Goal: Share content: Share content

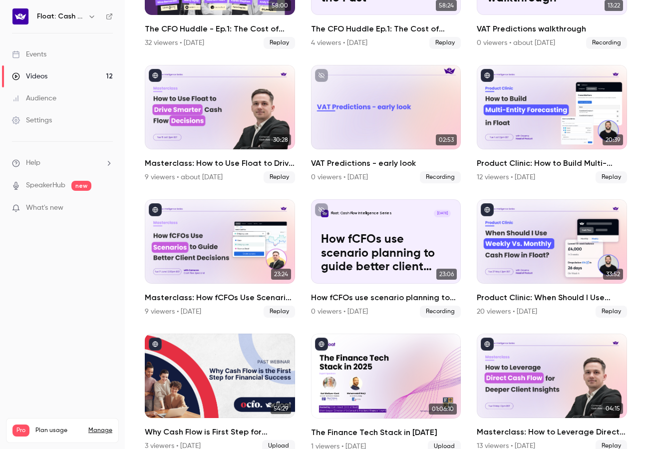
scroll to position [170, 0]
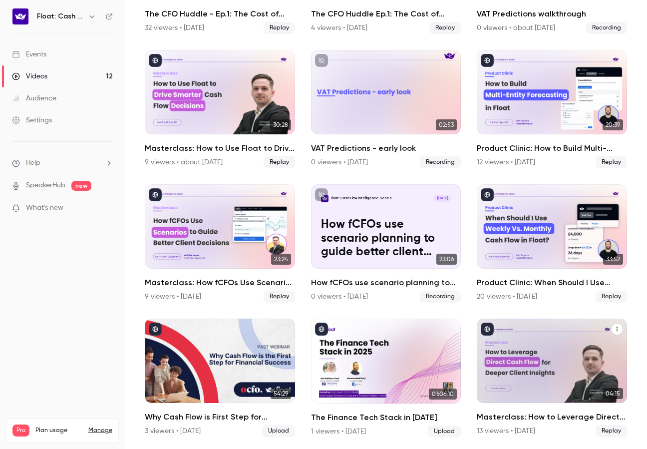
click at [518, 414] on h2 "Masterclass: How to Leverage Direct Cash Flow for Deeper Client Insights" at bounding box center [552, 417] width 150 height 12
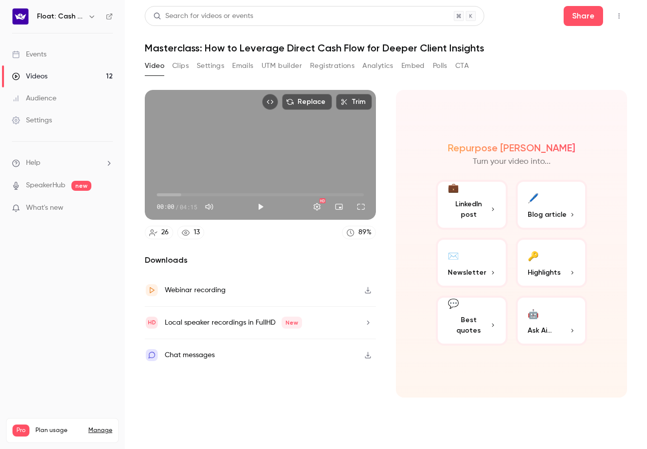
click at [320, 63] on button "Registrations" at bounding box center [332, 66] width 44 height 16
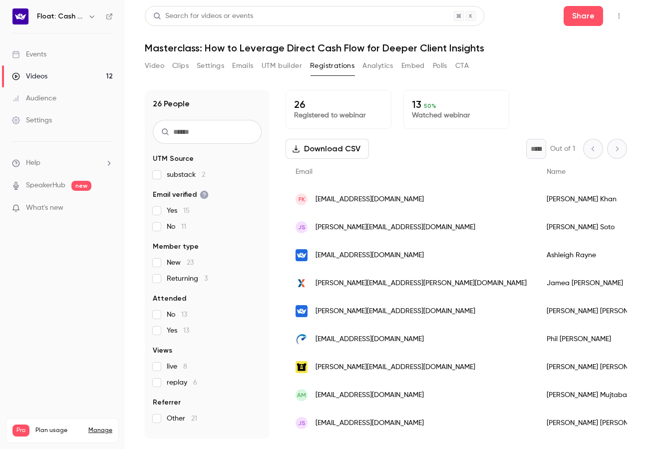
click at [152, 68] on button "Video" at bounding box center [154, 66] width 19 height 16
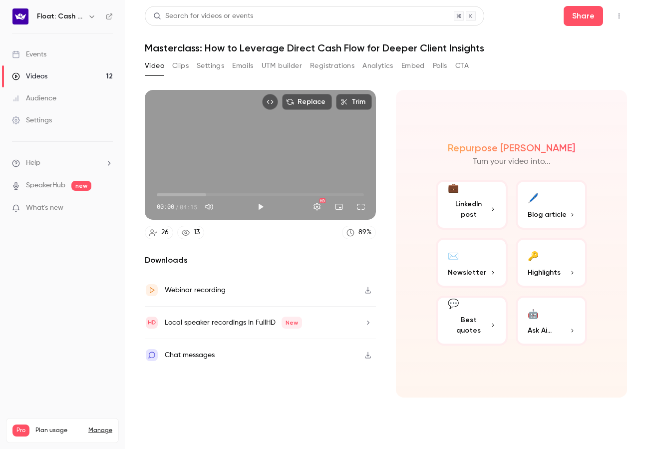
click at [183, 65] on button "Clips" at bounding box center [180, 66] width 16 height 16
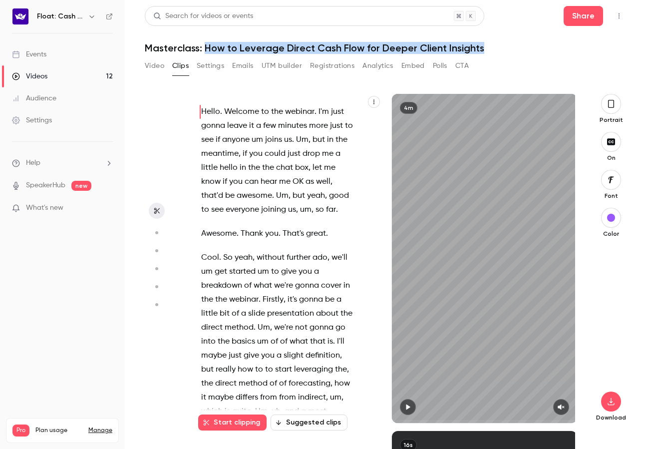
drag, startPoint x: 205, startPoint y: 49, endPoint x: 509, endPoint y: 48, distance: 304.6
click at [509, 48] on h1 "Masterclass: How to Leverage Direct Cash Flow for Deeper Client Insights" at bounding box center [386, 48] width 482 height 12
copy h1 "How to Leverage Direct Cash Flow for Deeper Client Insights"
click at [502, 45] on h1 "Masterclass: How to Leverage Direct Cash Flow for Deeper Client Insights" at bounding box center [386, 48] width 482 height 12
copy h1 "Masterclass: How to Leverage Direct Cash Flow for Deeper Client Insights"
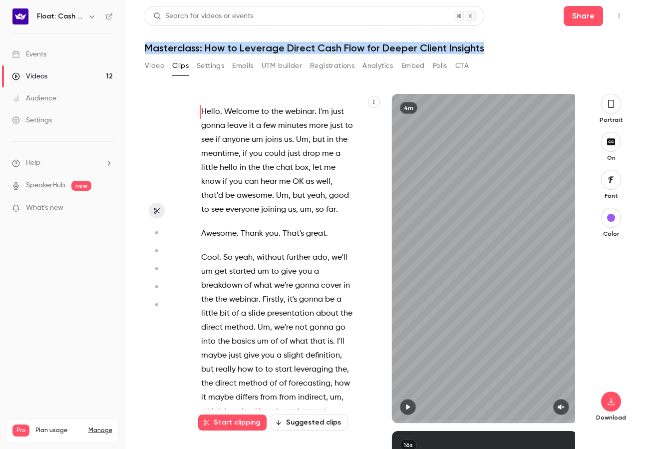
drag, startPoint x: 493, startPoint y: 49, endPoint x: 138, endPoint y: 45, distance: 355.1
click at [138, 45] on main "Search for videos or events Share Masterclass: How to Leverage Direct Cash Flow…" at bounding box center [386, 224] width 522 height 449
click at [33, 72] on div "Videos" at bounding box center [29, 76] width 35 height 10
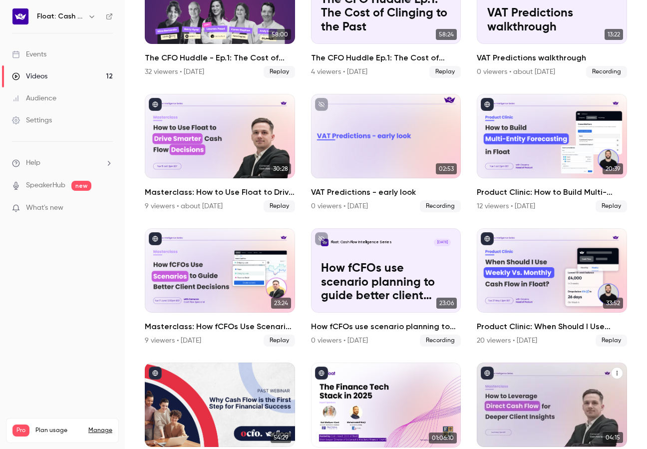
scroll to position [170, 0]
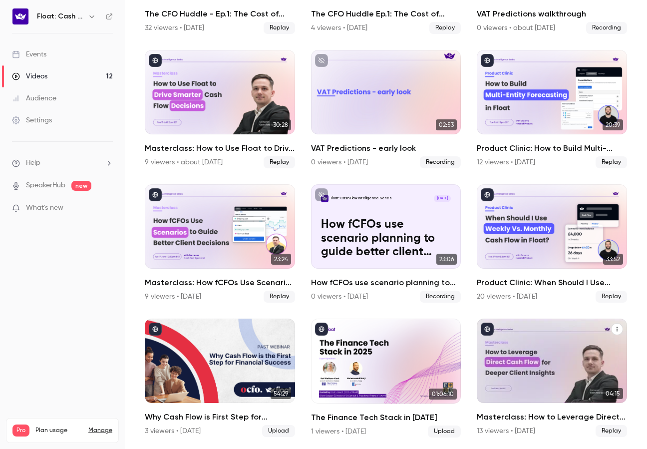
click at [619, 330] on icon "Masterclass: How to Leverage Direct Cash Flow for Deeper Client Insights" at bounding box center [617, 329] width 6 height 6
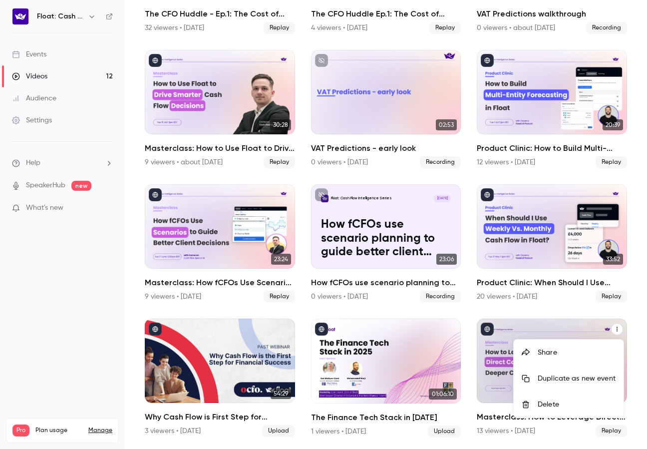
click at [552, 354] on div "Share" at bounding box center [577, 353] width 78 height 10
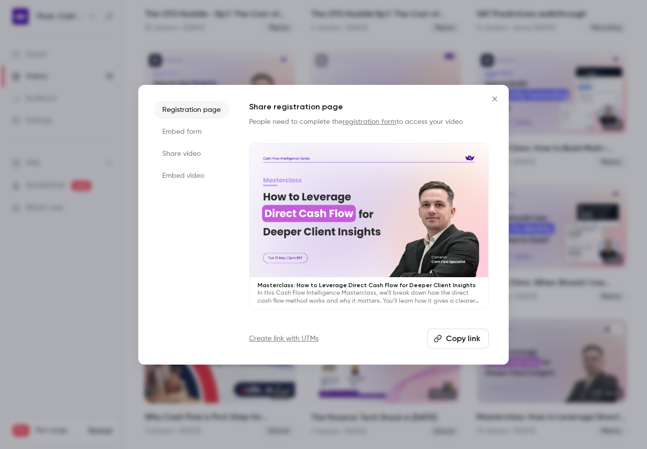
click at [460, 342] on button "Copy link" at bounding box center [457, 339] width 61 height 20
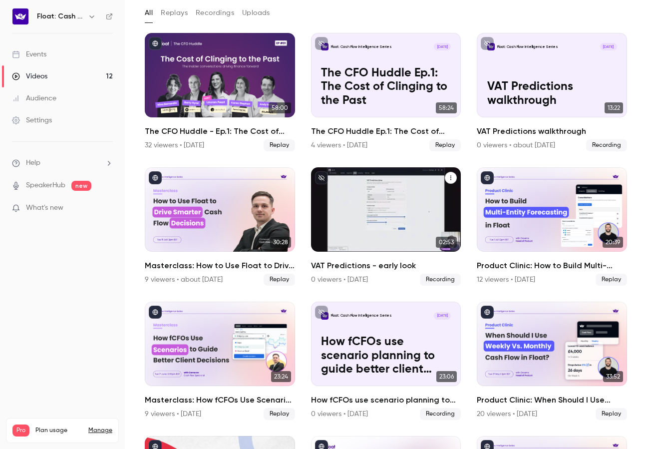
scroll to position [58, 0]
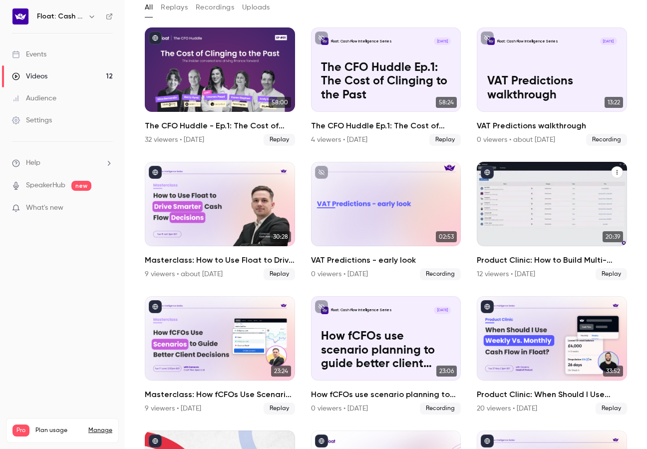
click at [582, 259] on h2 "Product Clinic: How to Build Multi-Entity Forecasting in Float" at bounding box center [552, 260] width 150 height 12
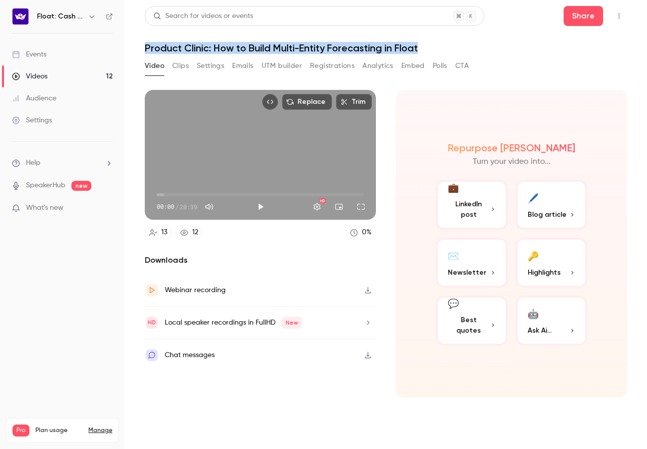
drag, startPoint x: 428, startPoint y: 46, endPoint x: 139, endPoint y: 45, distance: 289.1
click at [139, 45] on main "Search for videos or events Share Product Clinic: How to Build Multi-Entity For…" at bounding box center [386, 224] width 522 height 449
copy h1 "Product Clinic: How to Build Multi-Entity Forecasting in Float"
click at [160, 66] on button "Video" at bounding box center [154, 66] width 19 height 16
click at [42, 77] on div "Videos" at bounding box center [29, 76] width 35 height 10
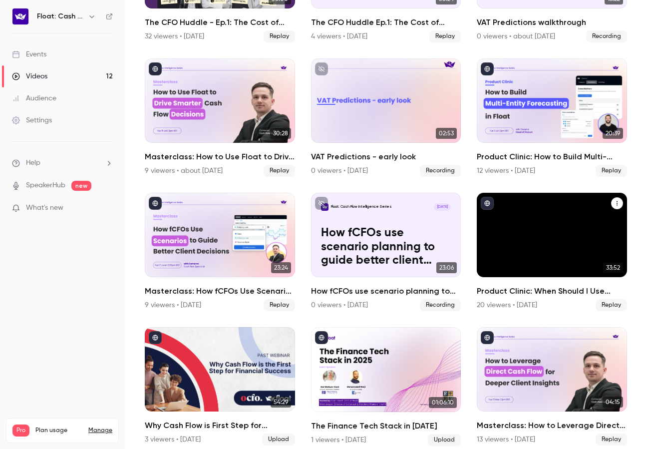
scroll to position [170, 0]
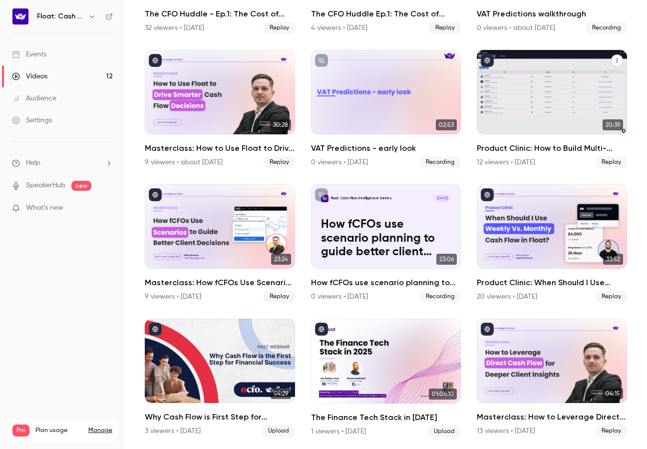
click at [618, 61] on icon "Product Clinic: How to Build Multi-Entity Forecasting in Float" at bounding box center [617, 60] width 6 height 6
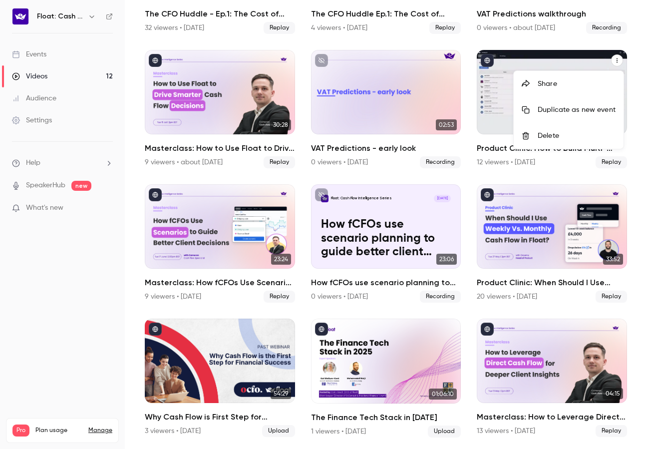
click at [552, 83] on div "Share" at bounding box center [577, 84] width 78 height 10
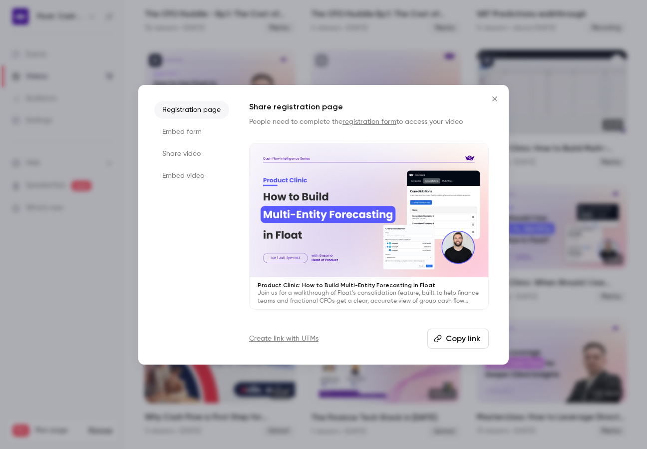
click at [448, 338] on button "Copy link" at bounding box center [457, 339] width 61 height 20
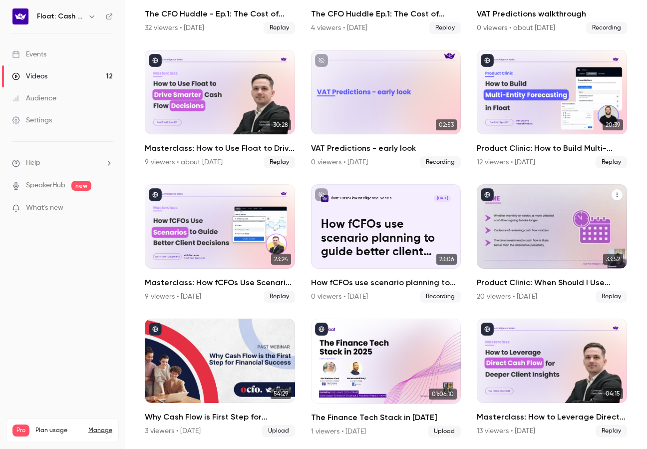
click at [577, 259] on div "Product Clinic: When Should I Use Weekly vs. Monthly Cash Flow in Float?" at bounding box center [552, 226] width 150 height 84
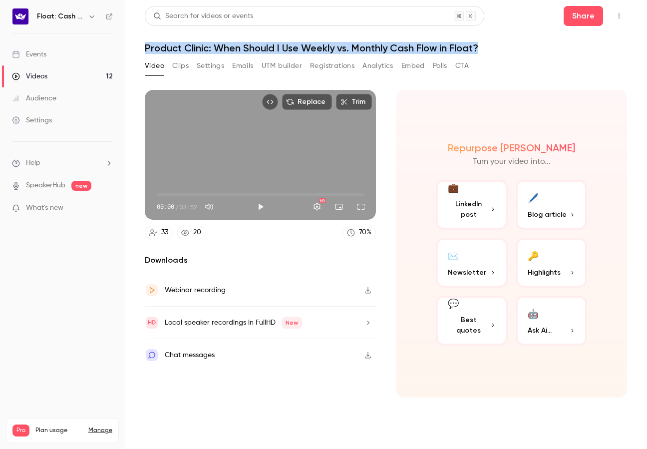
drag, startPoint x: 489, startPoint y: 46, endPoint x: 136, endPoint y: 50, distance: 353.6
click at [136, 50] on main "Search for videos or events Share Product Clinic: When Should I Use Weekly vs. …" at bounding box center [386, 224] width 522 height 449
copy h1 "Product Clinic: When Should I Use Weekly vs. Monthly Cash Flow in Float?"
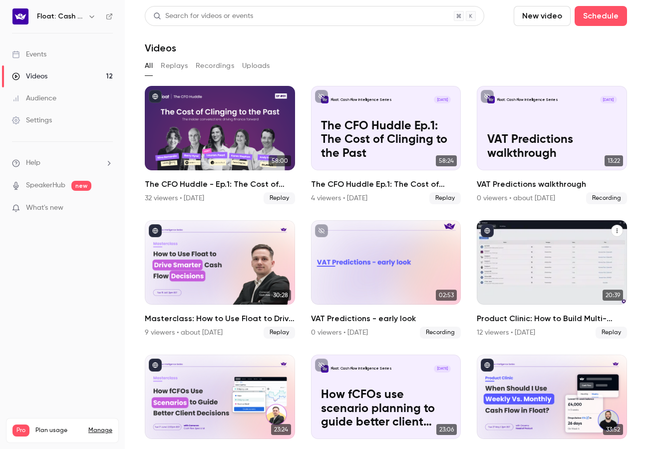
click at [614, 232] on icon "Product Clinic: How to Build Multi-Entity Forecasting in Float" at bounding box center [617, 231] width 6 height 6
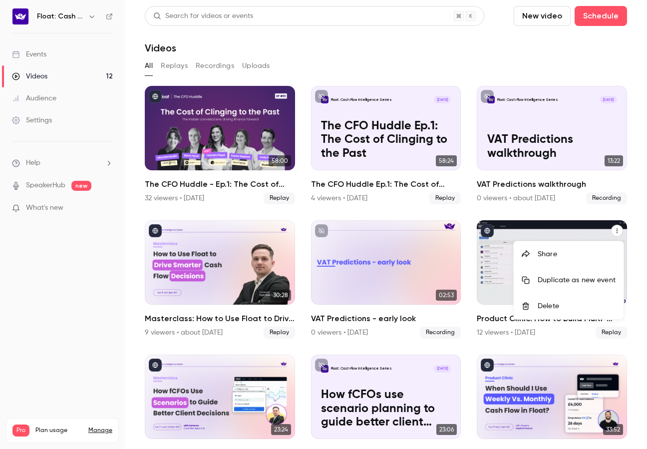
click at [544, 264] on li "Share" at bounding box center [569, 254] width 110 height 26
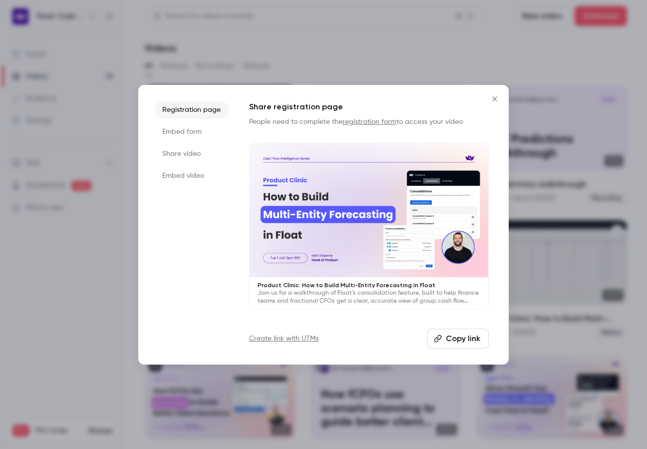
click at [460, 334] on button "Copy link" at bounding box center [457, 339] width 61 height 20
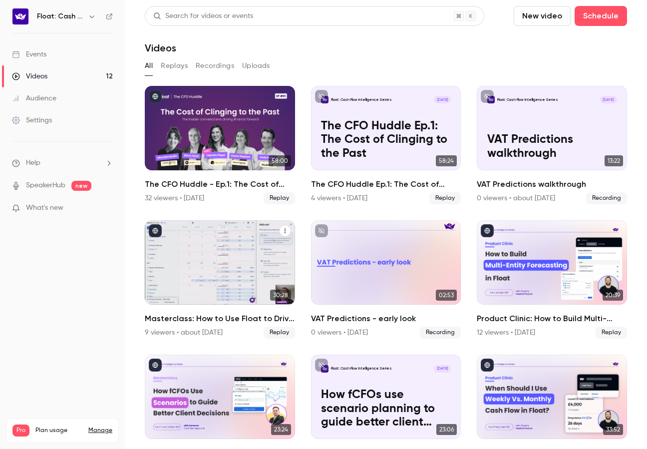
click at [253, 317] on h2 "Masterclass: How to Use Float to Drive Smarter Cash Flow Decisions" at bounding box center [220, 319] width 150 height 12
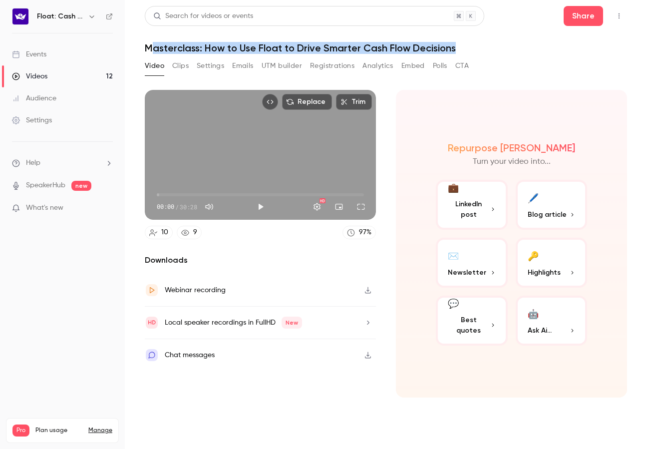
drag, startPoint x: 392, startPoint y: 54, endPoint x: 151, endPoint y: 51, distance: 240.7
click at [151, 51] on h1 "Masterclass: How to Use Float to Drive Smarter Cash Flow Decisions" at bounding box center [386, 48] width 482 height 12
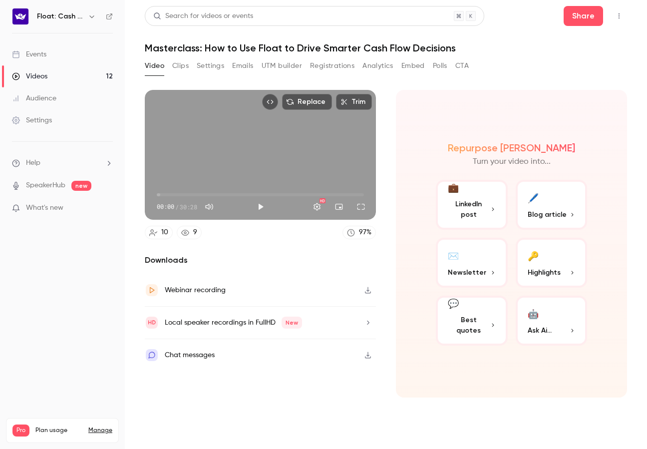
click at [144, 50] on main "Search for videos or events Share Masterclass: How to Use Float to Drive Smarte…" at bounding box center [386, 224] width 522 height 449
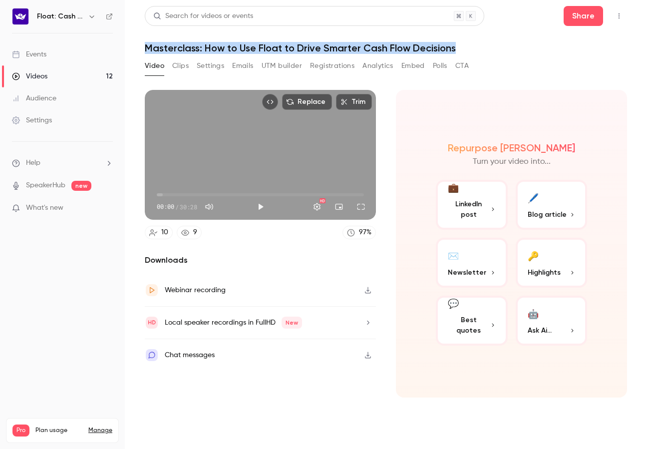
drag, startPoint x: 145, startPoint y: 48, endPoint x: 457, endPoint y: 48, distance: 312.1
click at [457, 48] on h1 "Masterclass: How to Use Float to Drive Smarter Cash Flow Decisions" at bounding box center [386, 48] width 482 height 12
copy h1 "Masterclass: How to Use Float to Drive Smarter Cash Flow Decisions"
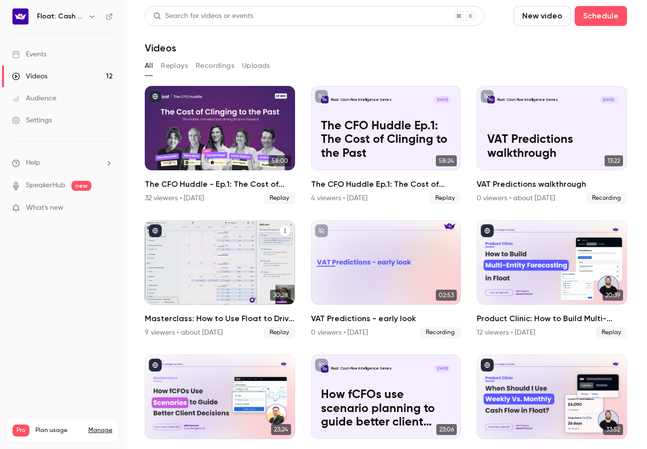
click at [287, 230] on icon "Masterclass: How to Use Float to Drive Smarter Cash Flow Decisions" at bounding box center [285, 231] width 6 height 6
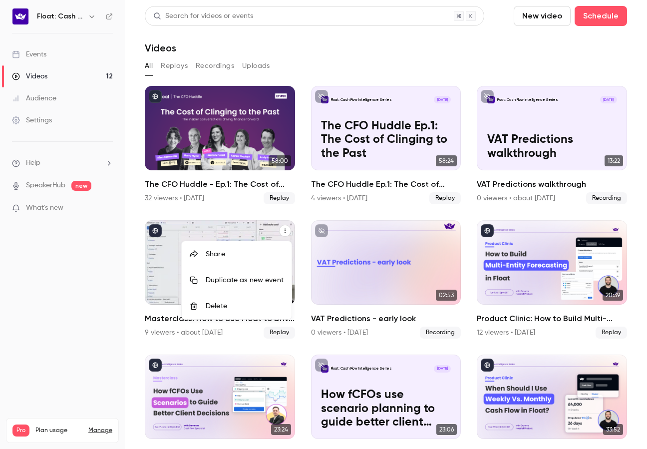
click at [244, 256] on div "Share" at bounding box center [245, 254] width 78 height 10
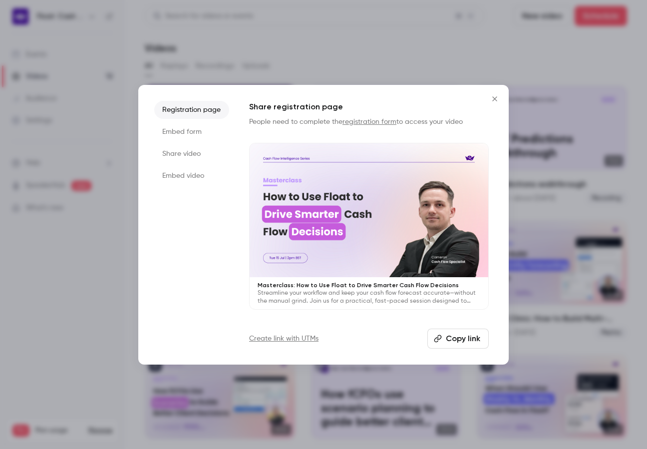
click at [450, 332] on button "Copy link" at bounding box center [457, 339] width 61 height 20
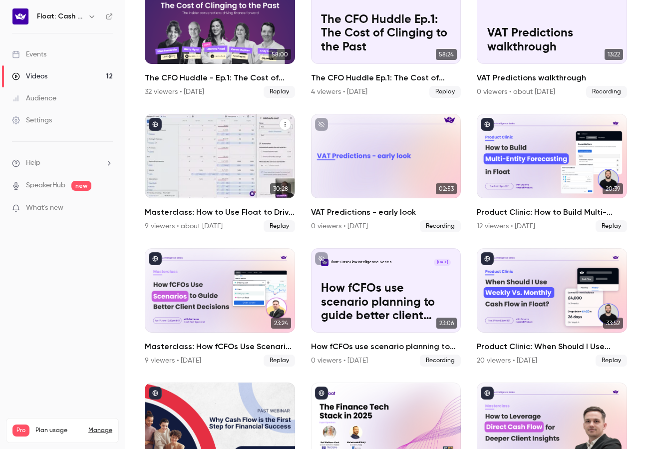
scroll to position [107, 0]
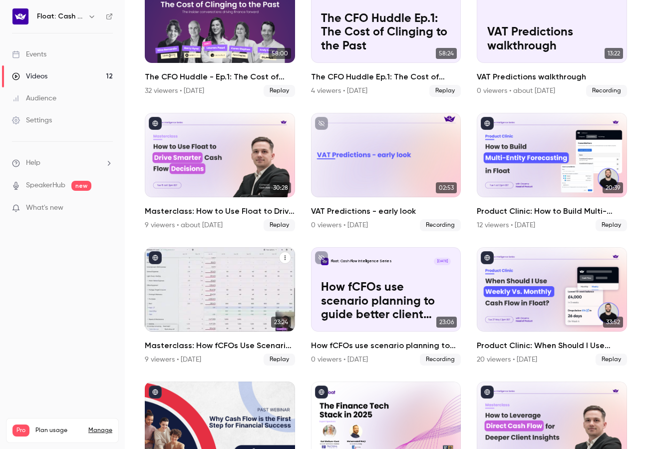
click at [232, 317] on div "Masterclass: How fCFOs Use Scenario Planning to Guide Better Client Decisions" at bounding box center [220, 289] width 150 height 84
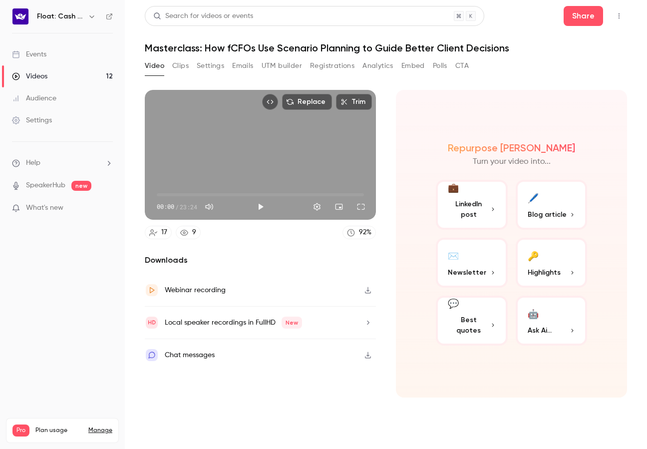
click at [523, 45] on h1 "Masterclass: How fCFOs Use Scenario Planning to Guide Better Client Decisions" at bounding box center [386, 48] width 482 height 12
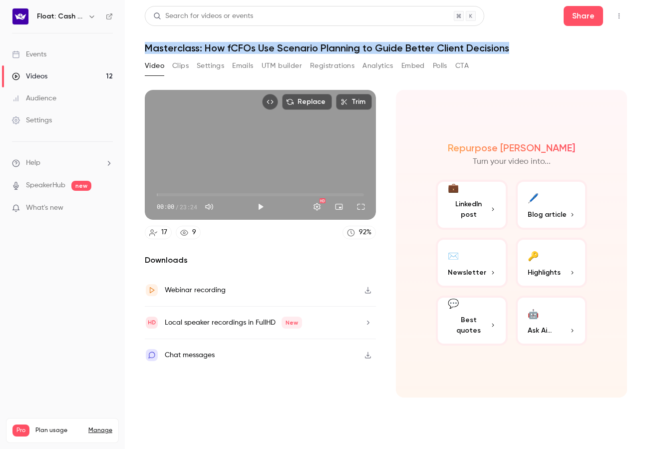
drag, startPoint x: 523, startPoint y: 46, endPoint x: 136, endPoint y: 49, distance: 386.5
click at [136, 49] on main "Search for videos or events Share Masterclass: How fCFOs Use Scenario Planning …" at bounding box center [386, 224] width 522 height 449
copy h1 "Masterclass: How fCFOs Use Scenario Planning to Guide Better Client Decisions"
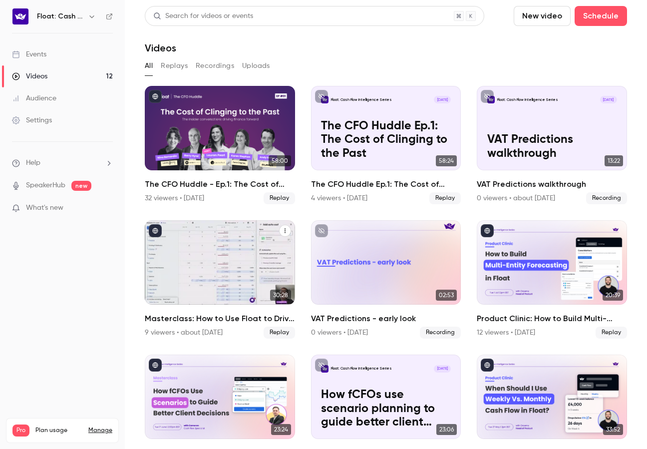
click at [282, 228] on icon "Masterclass: How to Use Float to Drive Smarter Cash Flow Decisions" at bounding box center [285, 231] width 6 height 6
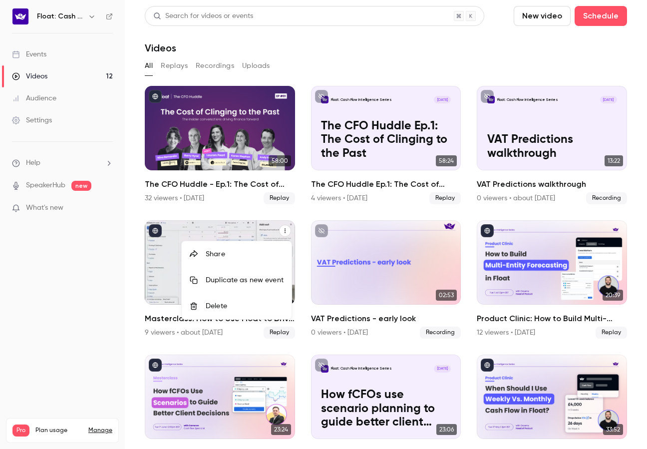
click at [247, 255] on div "Share" at bounding box center [245, 254] width 78 height 10
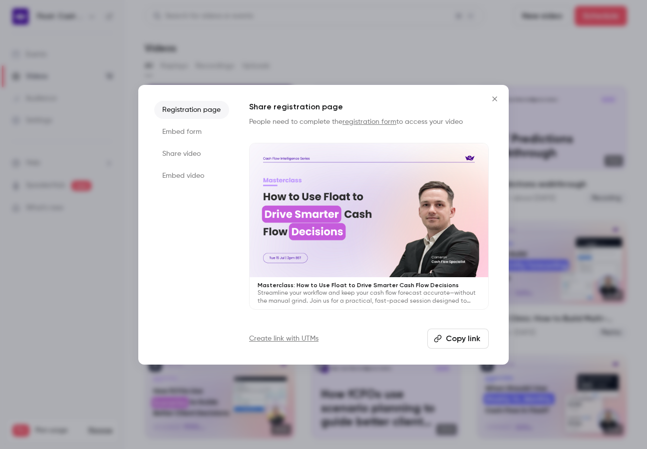
click at [463, 341] on button "Copy link" at bounding box center [457, 339] width 61 height 20
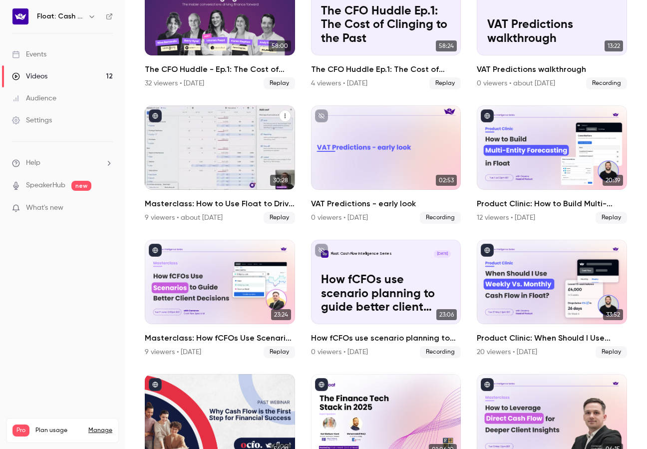
scroll to position [119, 0]
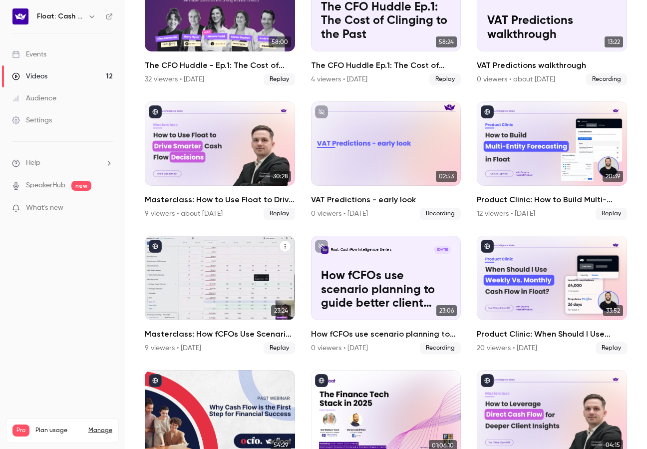
click at [285, 245] on icon "Masterclass: How fCFOs Use Scenario Planning to Guide Better Client Decisions" at bounding box center [285, 246] width 1 height 4
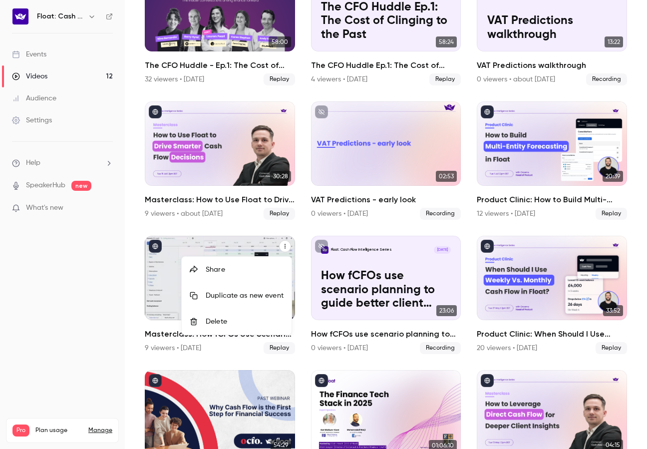
click at [219, 265] on div "Share" at bounding box center [245, 270] width 78 height 10
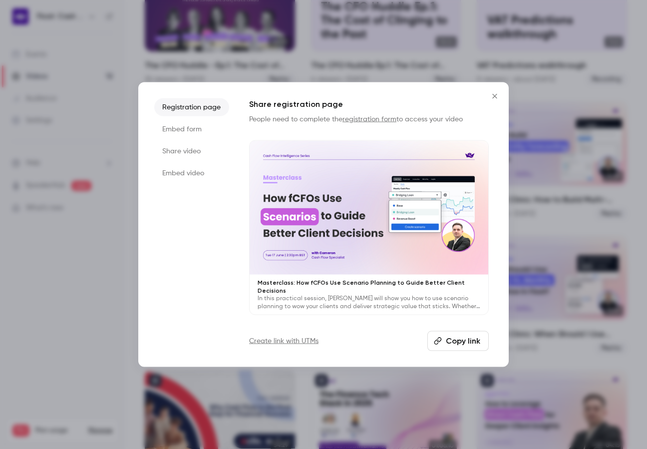
click at [485, 342] on button "Copy link" at bounding box center [457, 341] width 61 height 20
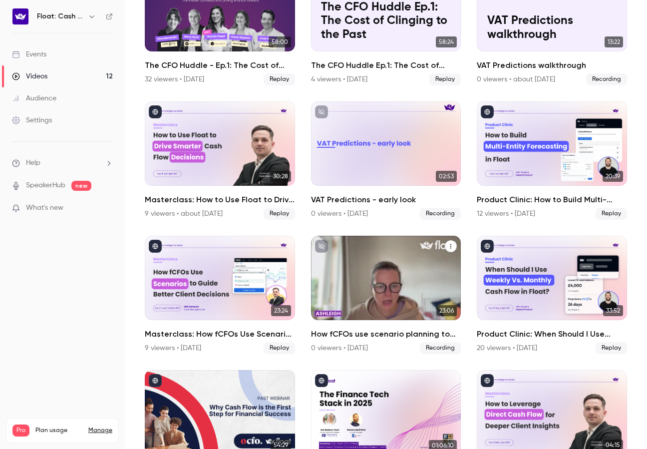
scroll to position [170, 0]
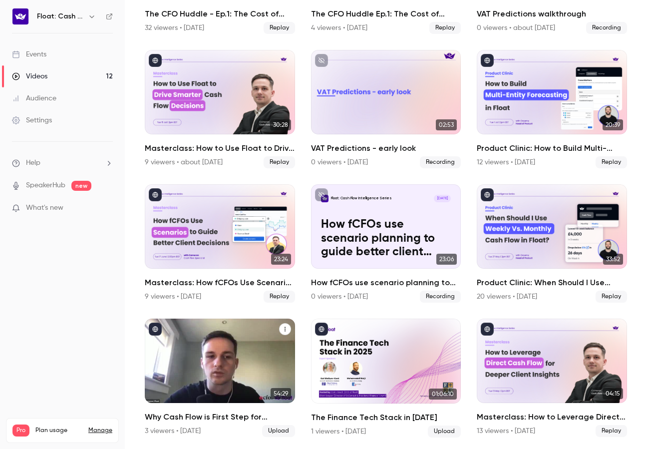
click at [283, 327] on icon "Why Cash Flow is First Step for Financial Success" at bounding box center [285, 329] width 6 height 6
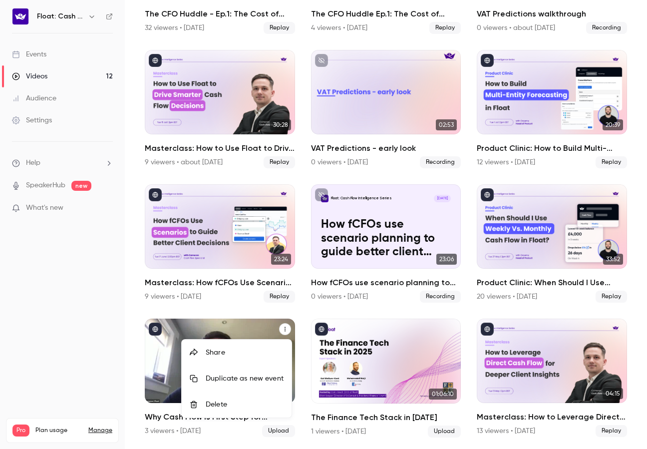
click at [272, 354] on div "Share" at bounding box center [245, 353] width 78 height 10
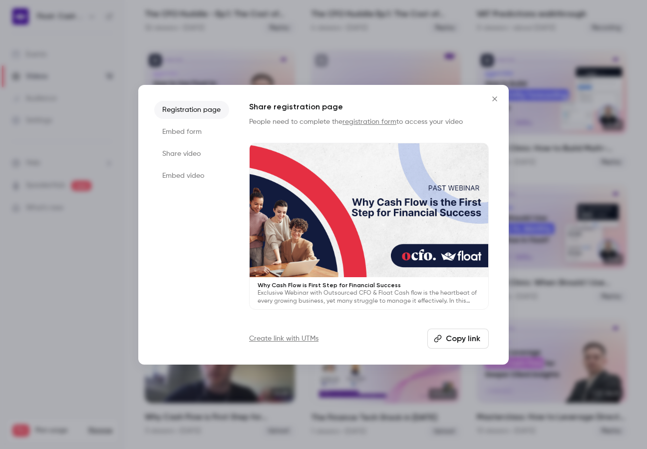
click at [470, 333] on button "Copy link" at bounding box center [457, 339] width 61 height 20
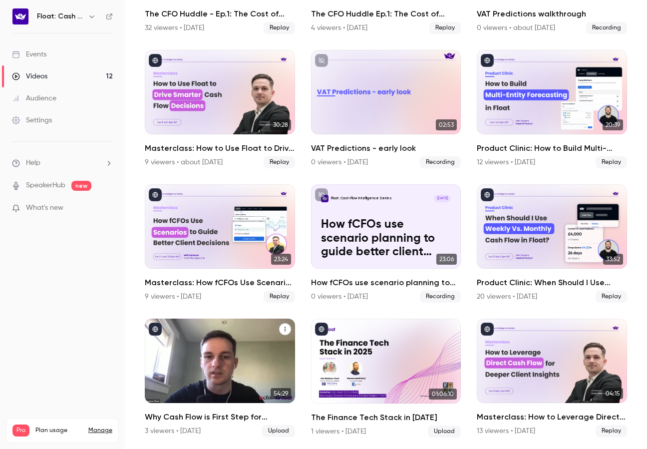
click at [188, 388] on div "Why Cash Flow is First Step for Financial Success" at bounding box center [220, 361] width 150 height 84
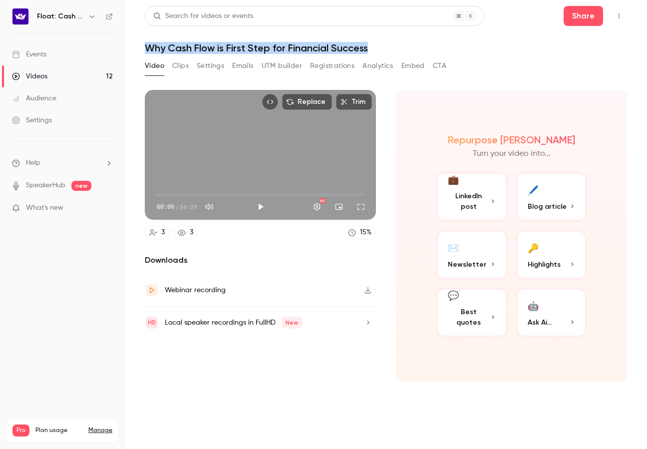
drag, startPoint x: 273, startPoint y: 47, endPoint x: 125, endPoint y: 47, distance: 147.3
click at [125, 47] on main "Search for videos or events Share Why Cash Flow is First Step for Financial Suc…" at bounding box center [386, 224] width 522 height 449
copy h1 "Why Cash Flow is First Step for Financial Success"
click at [580, 21] on button "Share" at bounding box center [583, 16] width 39 height 20
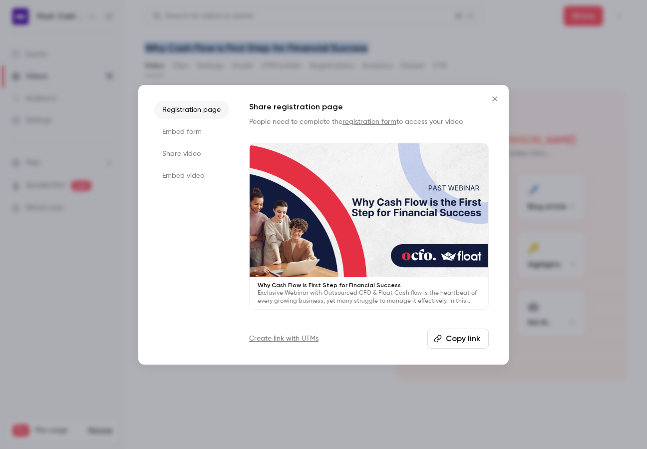
drag, startPoint x: 443, startPoint y: 336, endPoint x: 92, endPoint y: 315, distance: 352.2
click at [443, 336] on button "Copy link" at bounding box center [457, 339] width 61 height 20
click at [232, 434] on div at bounding box center [323, 224] width 647 height 449
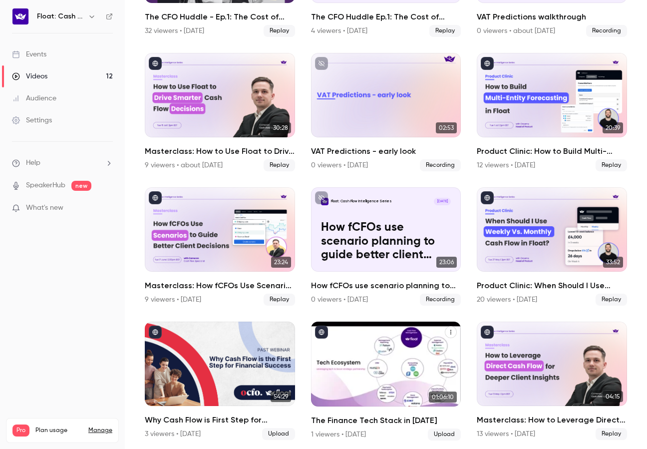
scroll to position [170, 0]
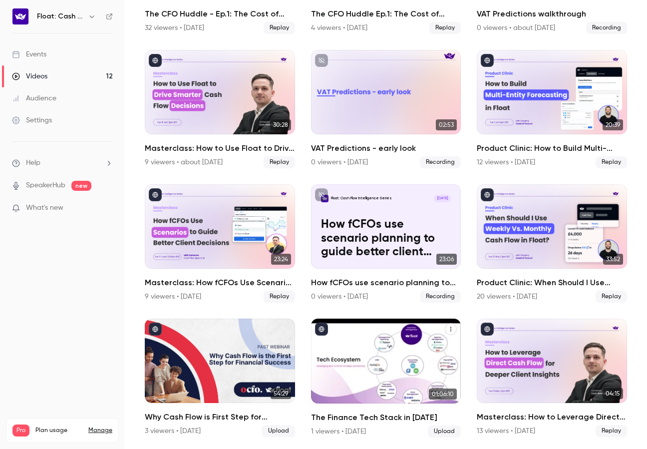
click at [407, 373] on div "The Finance Tech Stack in 2025" at bounding box center [386, 361] width 150 height 84
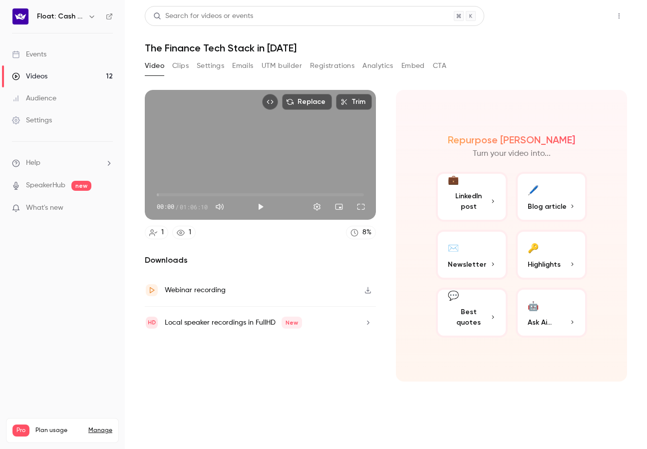
click at [580, 12] on button "Share" at bounding box center [583, 16] width 39 height 20
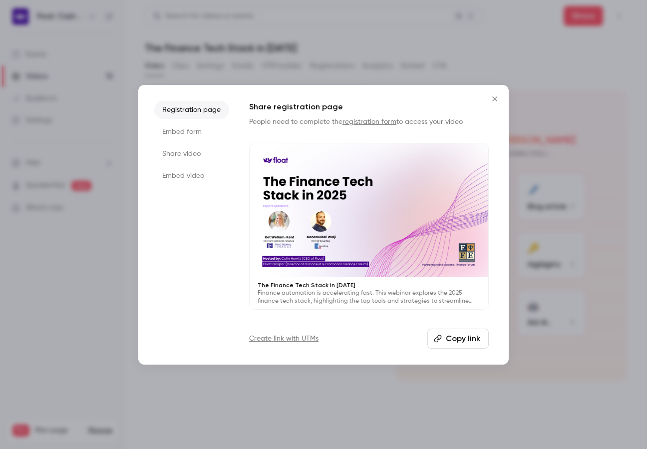
click at [456, 337] on button "Copy link" at bounding box center [457, 339] width 61 height 20
click at [374, 16] on div at bounding box center [323, 224] width 647 height 449
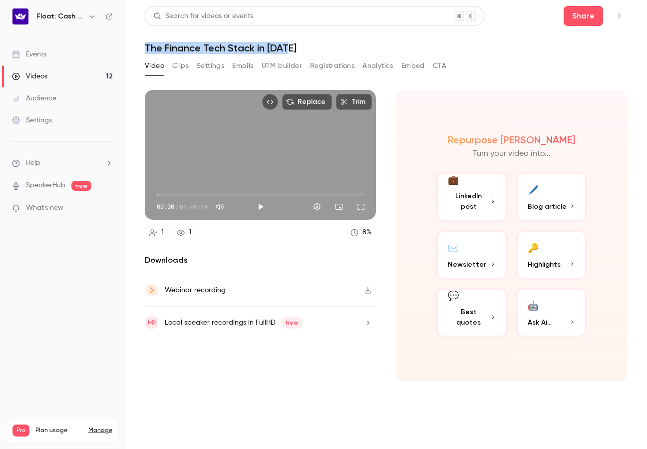
drag, startPoint x: 307, startPoint y: 52, endPoint x: 141, endPoint y: 50, distance: 165.8
click at [141, 50] on main "Search for videos or events Share The Finance Tech Stack in [DATE] Video Clips …" at bounding box center [386, 224] width 522 height 449
copy h1 "The Finance Tech Stack in [DATE]"
click at [591, 12] on button "Share" at bounding box center [583, 16] width 39 height 20
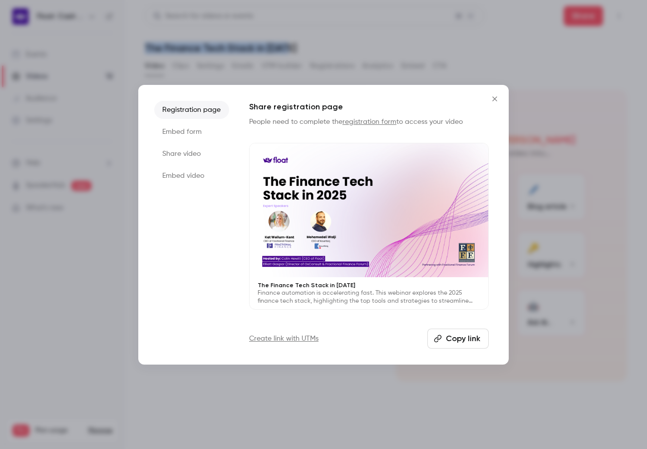
drag, startPoint x: 450, startPoint y: 340, endPoint x: 93, endPoint y: 320, distance: 357.1
click at [449, 340] on button "Copy link" at bounding box center [457, 339] width 61 height 20
click at [563, 288] on div at bounding box center [323, 224] width 647 height 449
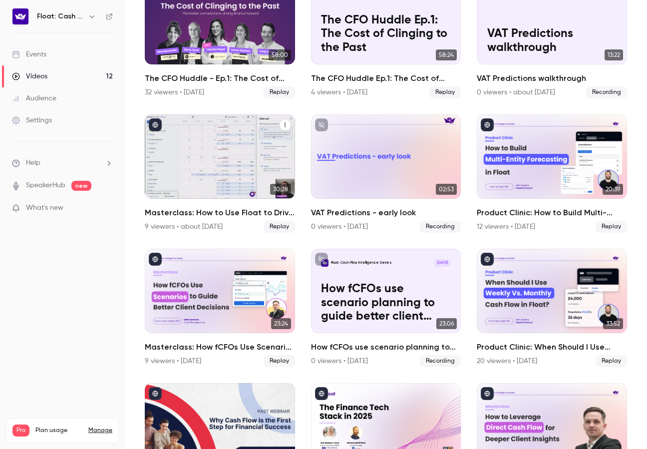
scroll to position [104, 0]
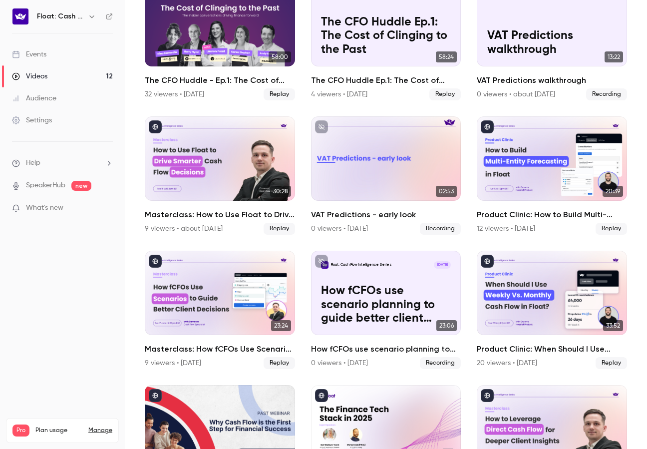
click at [58, 16] on h6 "Float: Cash Flow Intelligence Series" at bounding box center [60, 16] width 47 height 10
click at [108, 15] on icon at bounding box center [109, 16] width 7 height 7
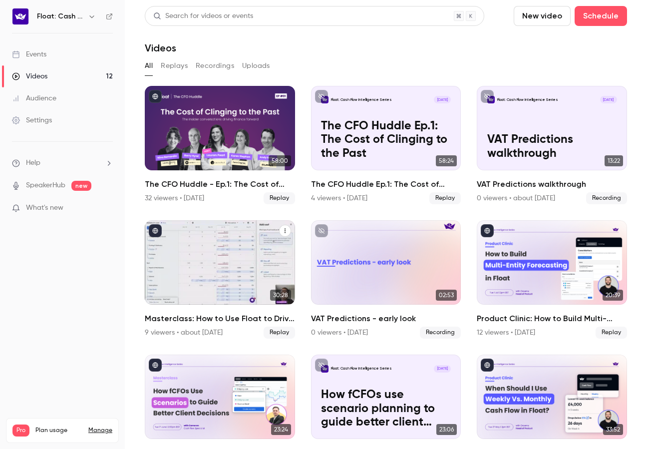
scroll to position [0, 0]
